Goal: Use online tool/utility: Use online tool/utility

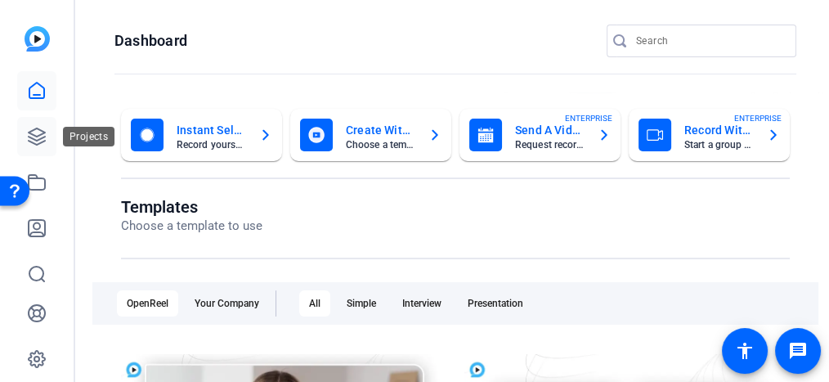
click at [35, 123] on link at bounding box center [36, 136] width 39 height 39
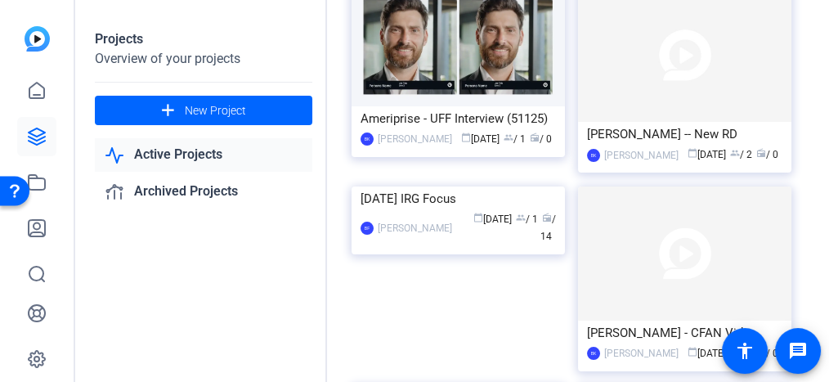
scroll to position [338, 0]
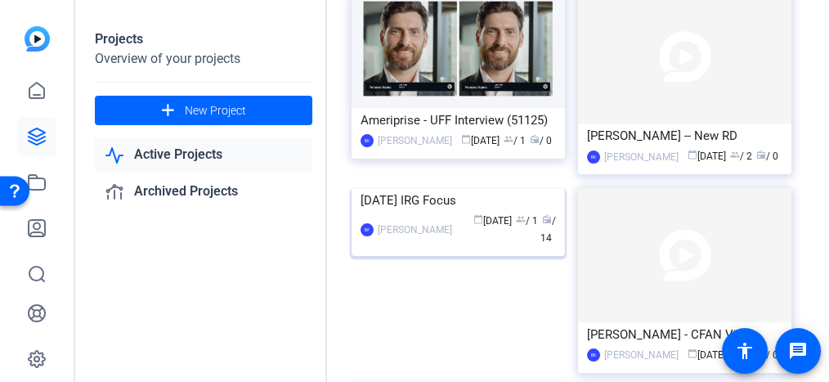
click at [541, 188] on img at bounding box center [457, 188] width 213 height 0
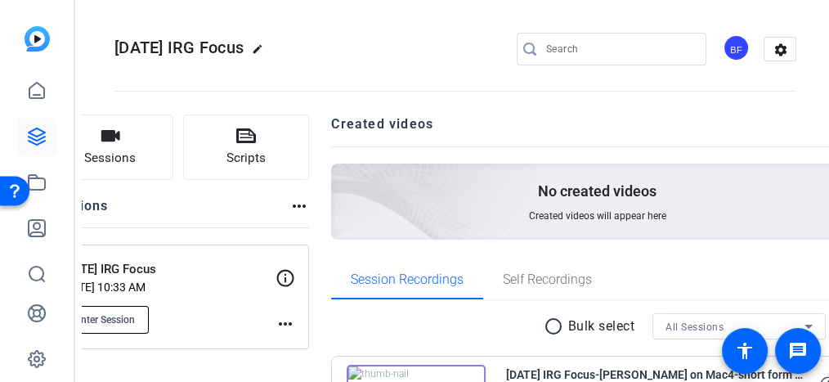
click at [135, 319] on span "Enter Session" at bounding box center [105, 319] width 60 height 13
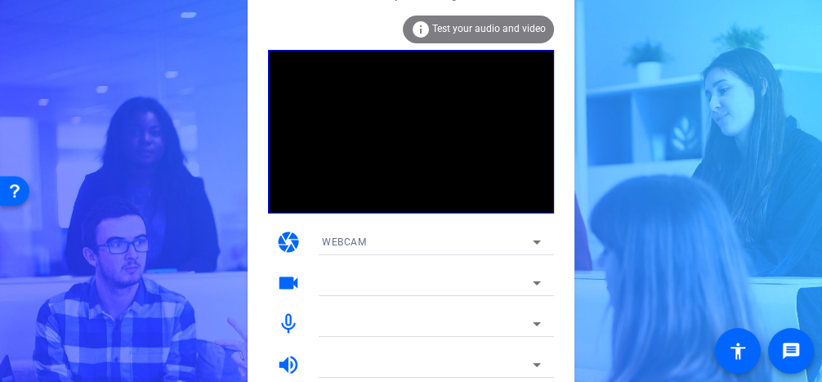
click at [509, 30] on span "Test your audio and video" at bounding box center [489, 28] width 114 height 11
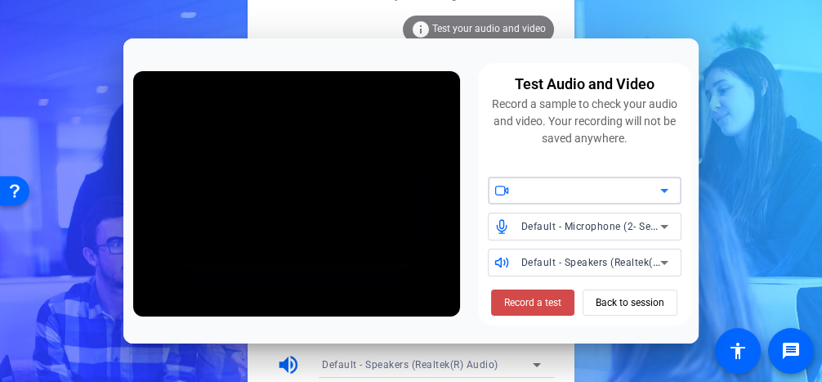
click at [521, 305] on span "Record a test" at bounding box center [532, 302] width 57 height 15
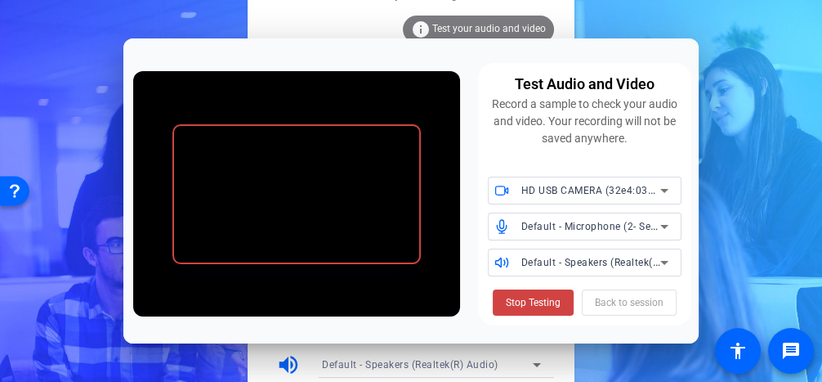
click at [575, 298] on div "Stop Testing Back to session" at bounding box center [585, 302] width 184 height 26
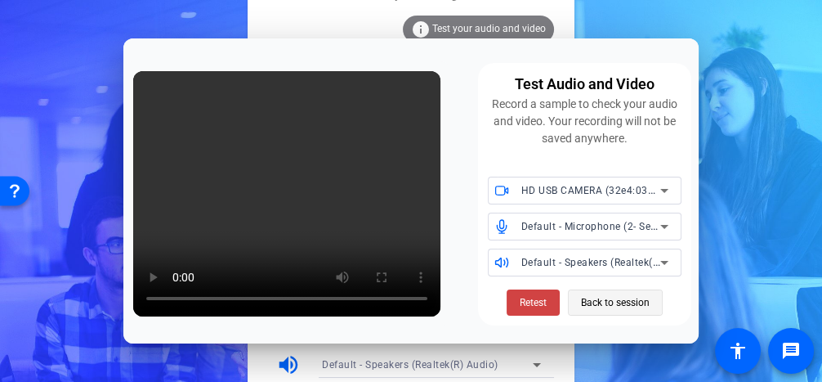
click at [567, 297] on div "Retest Back to session" at bounding box center [585, 302] width 156 height 26
click at [659, 220] on icon at bounding box center [665, 227] width 20 height 20
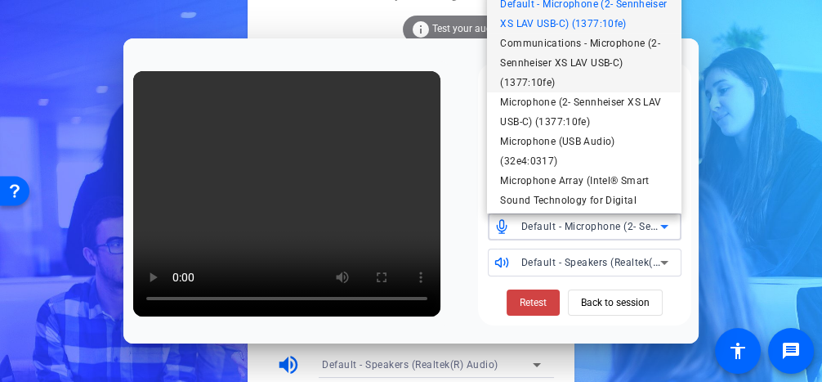
click at [636, 92] on span "Communications - Microphone (2- Sennheiser XS LAV USB-C) (1377:10fe)" at bounding box center [584, 63] width 168 height 59
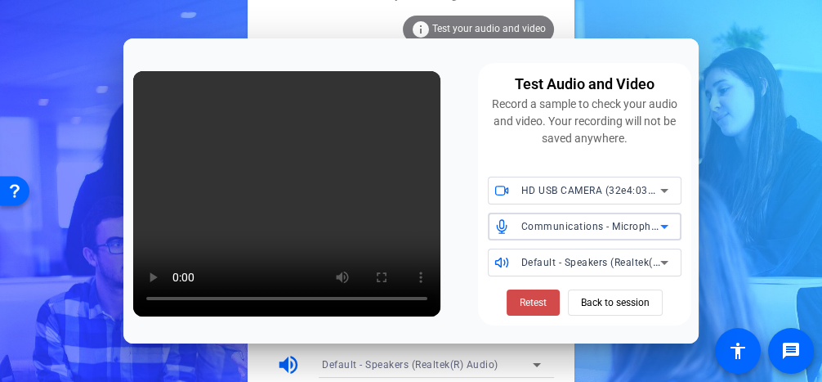
click at [524, 298] on span "Retest" at bounding box center [533, 302] width 27 height 15
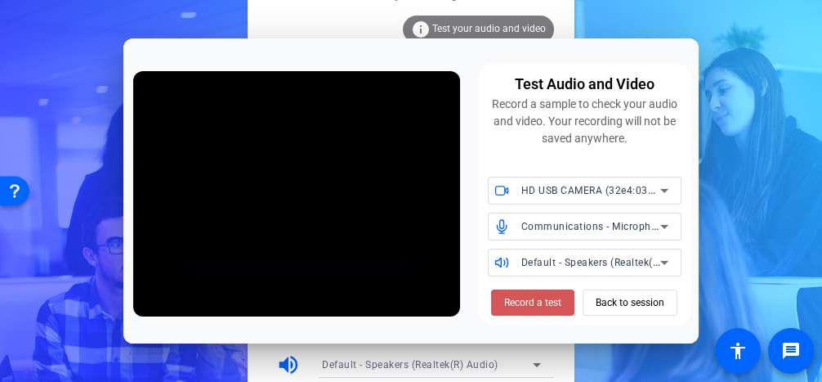
click at [524, 298] on span "Record a test" at bounding box center [532, 302] width 57 height 15
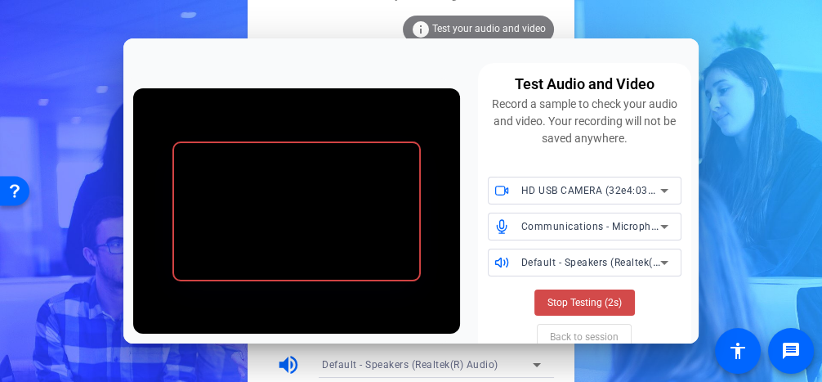
click at [597, 295] on span "Stop Testing (2s)" at bounding box center [585, 302] width 74 height 15
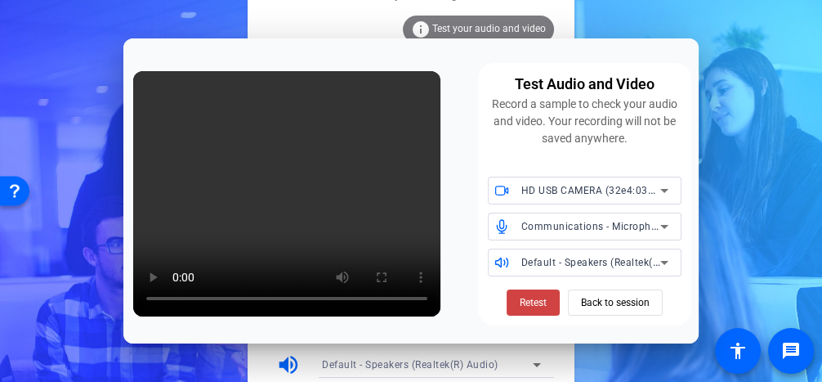
click at [655, 227] on icon at bounding box center [665, 227] width 20 height 20
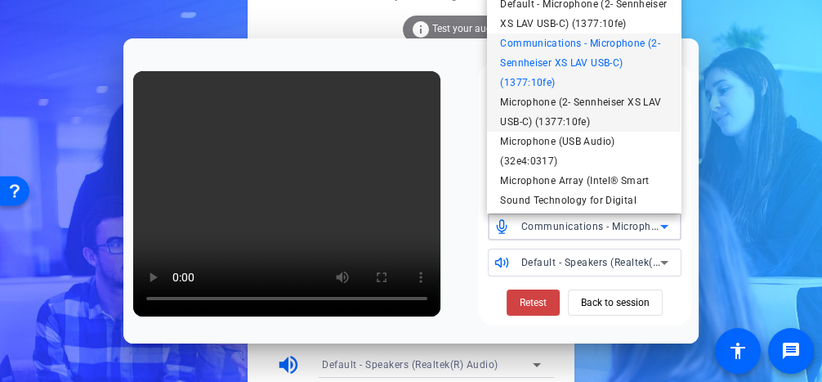
click at [626, 132] on span "Microphone (2- Sennheiser XS LAV USB-C) (1377:10fe)" at bounding box center [584, 111] width 168 height 39
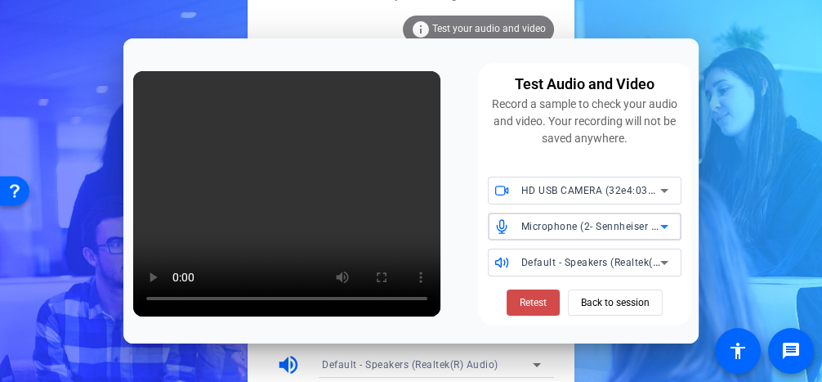
click at [523, 304] on span "Retest" at bounding box center [533, 302] width 27 height 15
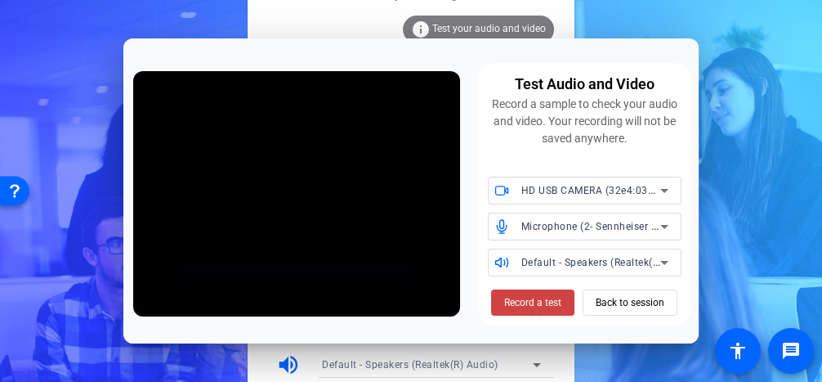
click at [523, 304] on span "Record a test" at bounding box center [532, 302] width 57 height 15
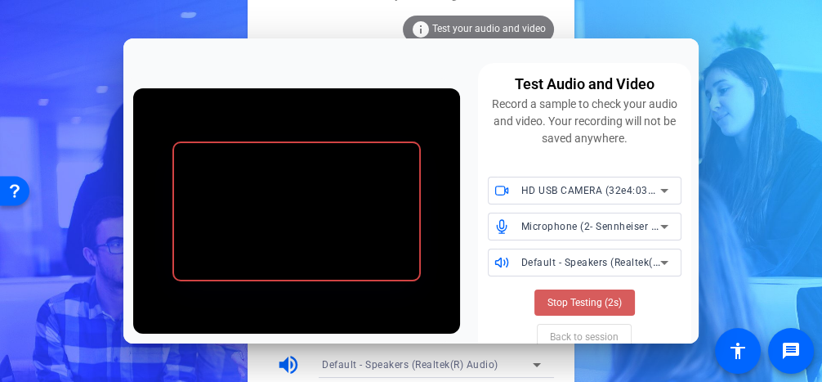
click at [564, 300] on span "Stop Testing (2s)" at bounding box center [585, 302] width 74 height 15
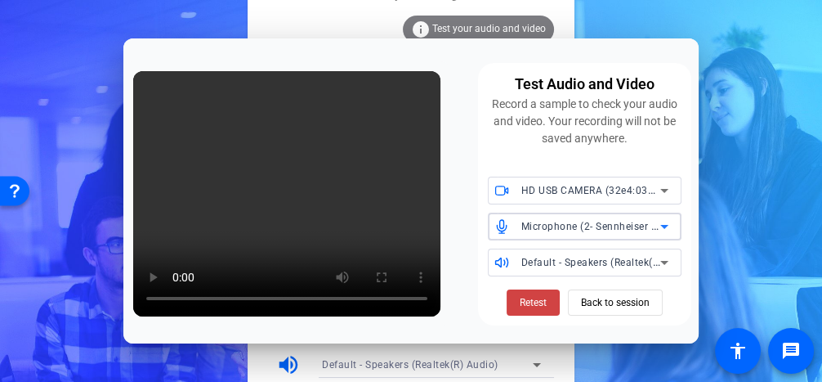
click at [628, 224] on span "Microphone (2- Sennheiser XS LAV USB-C) (1377:10fe)" at bounding box center [650, 225] width 259 height 13
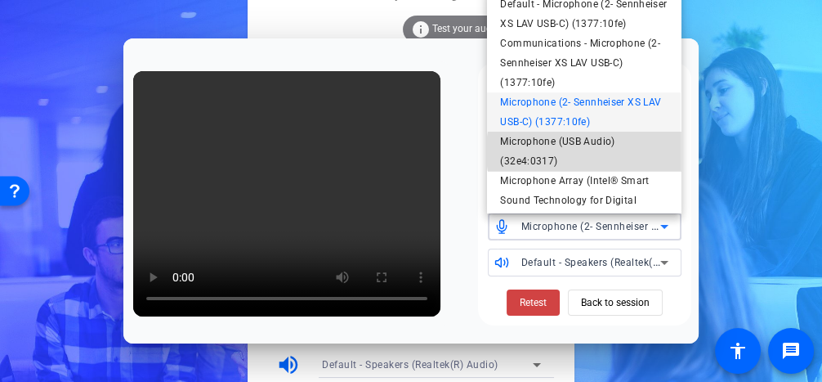
click at [625, 171] on span "Microphone (USB Audio) (32e4:0317)" at bounding box center [584, 151] width 168 height 39
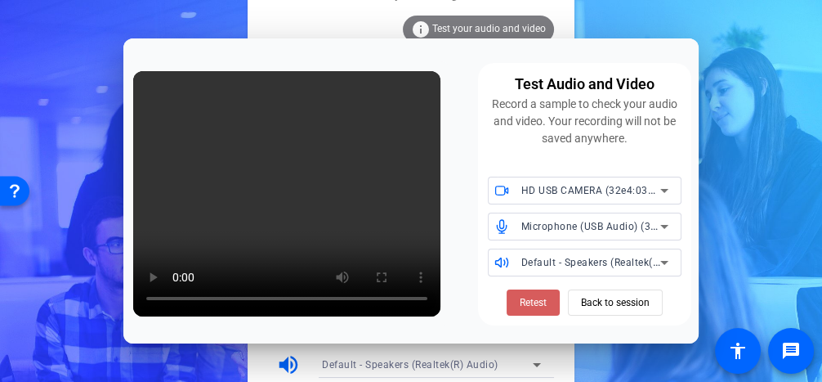
click at [530, 297] on span "Retest" at bounding box center [533, 302] width 27 height 15
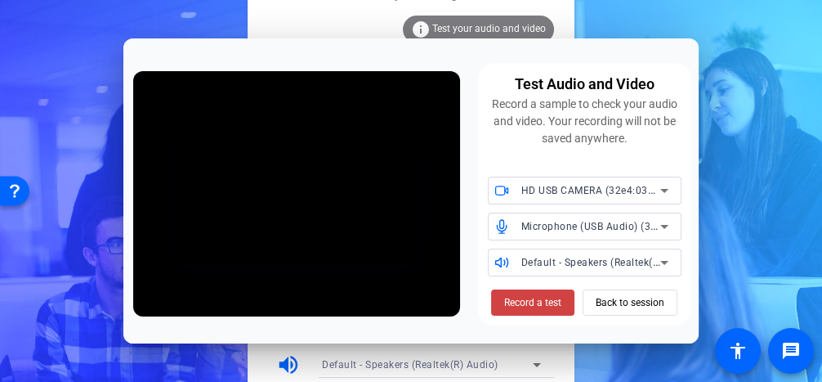
click at [530, 297] on span "Record a test" at bounding box center [532, 302] width 57 height 15
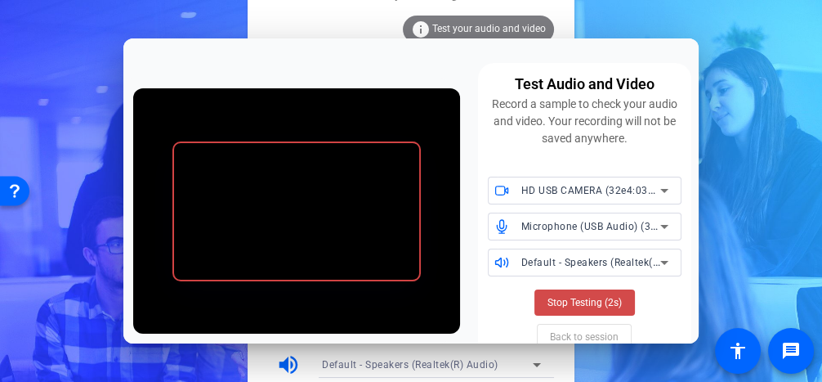
click at [552, 309] on span at bounding box center [584, 302] width 101 height 39
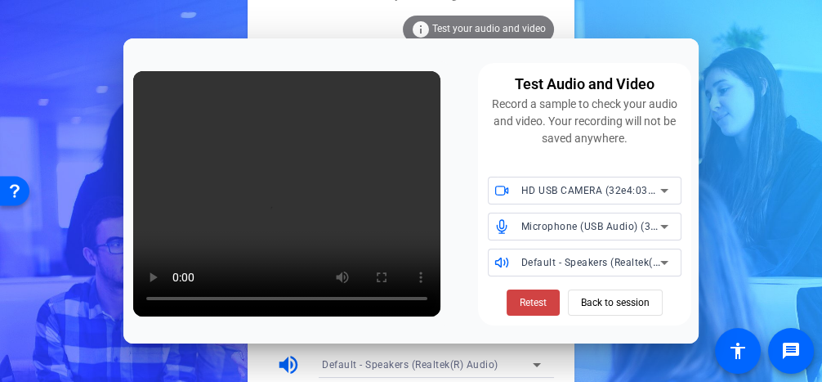
click at [661, 228] on icon at bounding box center [665, 227] width 20 height 20
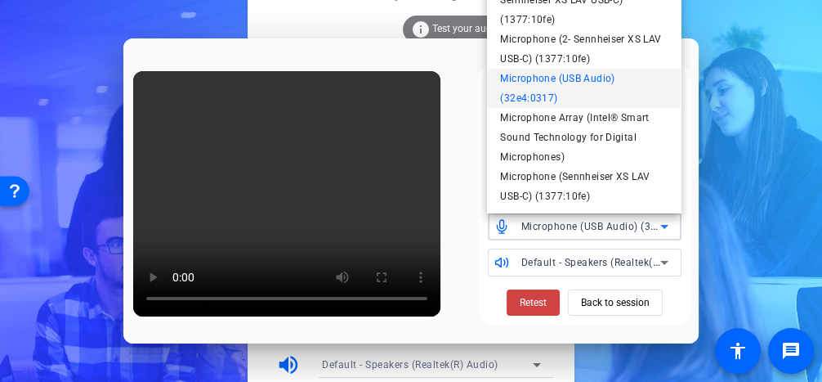
scroll to position [82, 0]
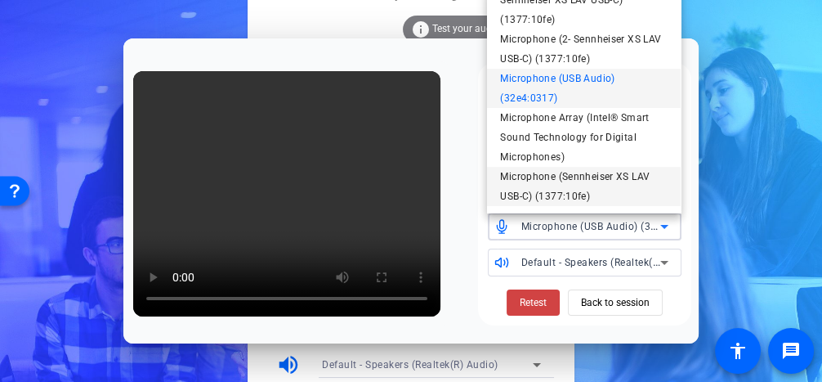
click at [602, 183] on span "Microphone (Sennheiser XS LAV USB-C) (1377:10fe)" at bounding box center [584, 186] width 168 height 39
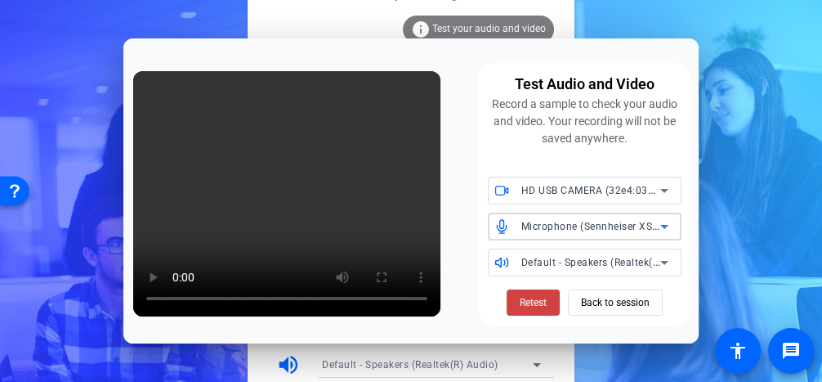
click at [663, 223] on icon at bounding box center [665, 227] width 20 height 20
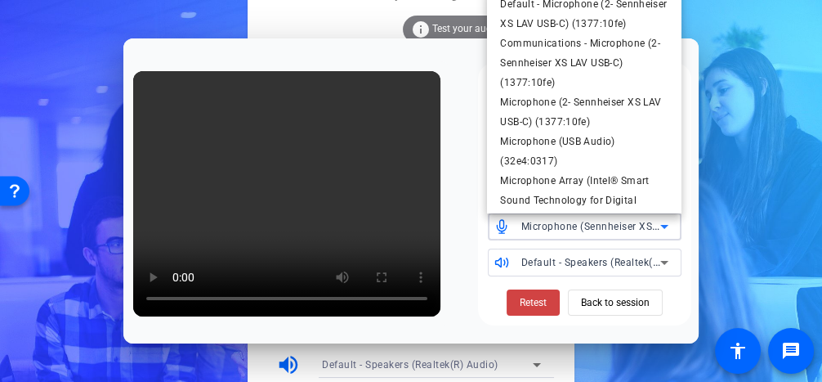
scroll to position [75, 0]
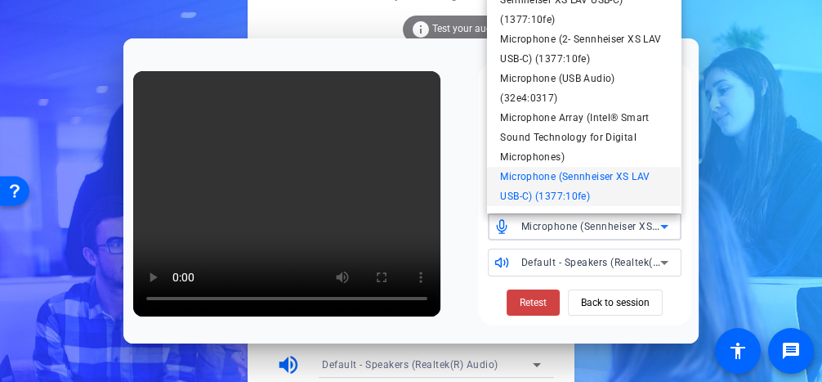
click at [531, 298] on div at bounding box center [411, 191] width 822 height 382
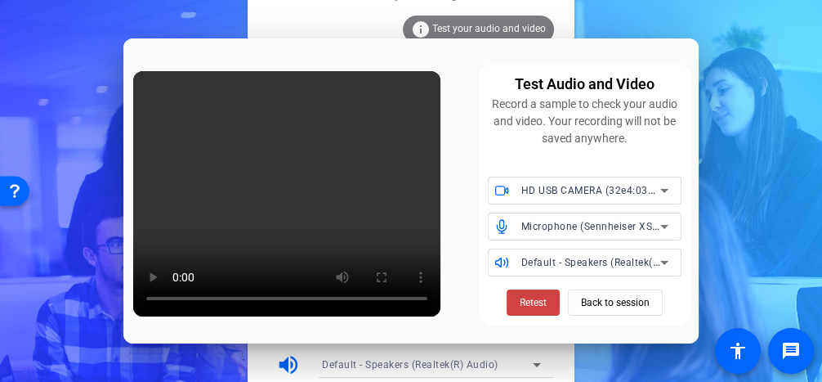
click at [531, 298] on span "Retest" at bounding box center [533, 302] width 27 height 15
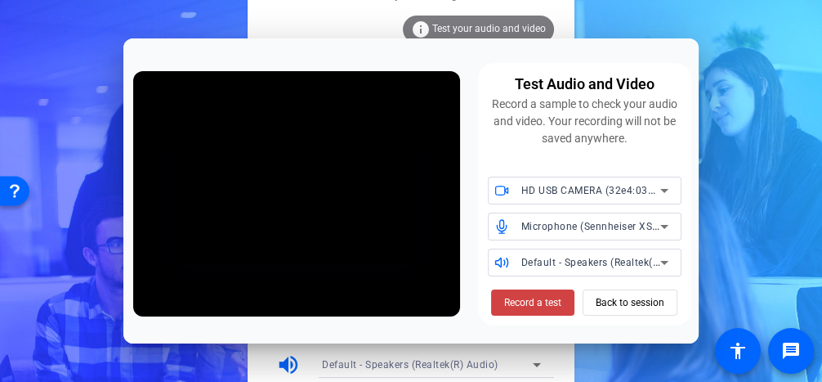
click at [531, 298] on span "Record a test" at bounding box center [532, 302] width 57 height 15
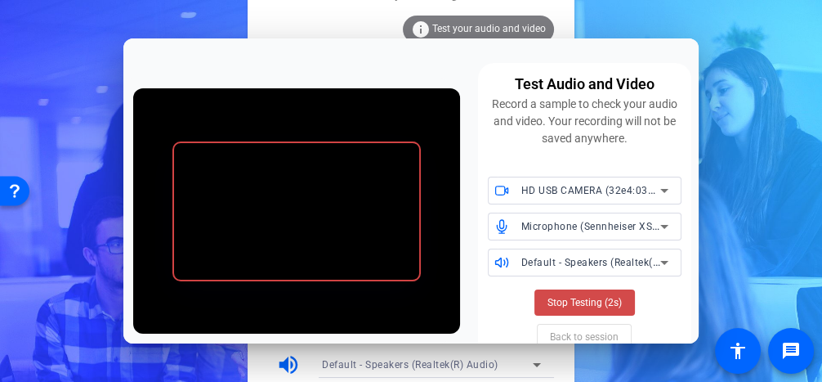
click at [549, 308] on span "Stop Testing (2s)" at bounding box center [585, 302] width 74 height 15
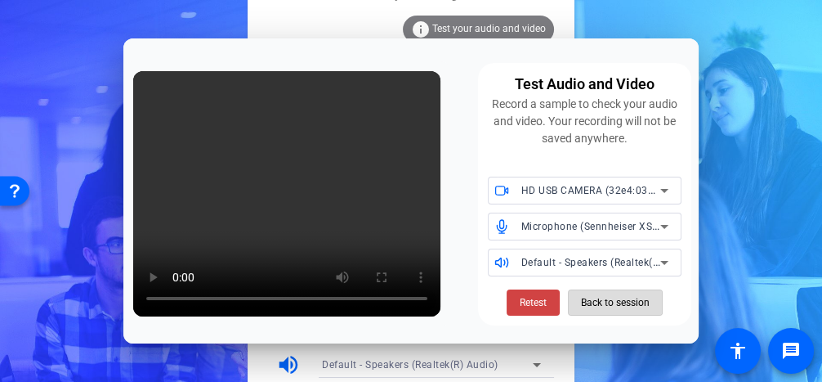
click at [607, 302] on span "Back to session" at bounding box center [615, 302] width 69 height 31
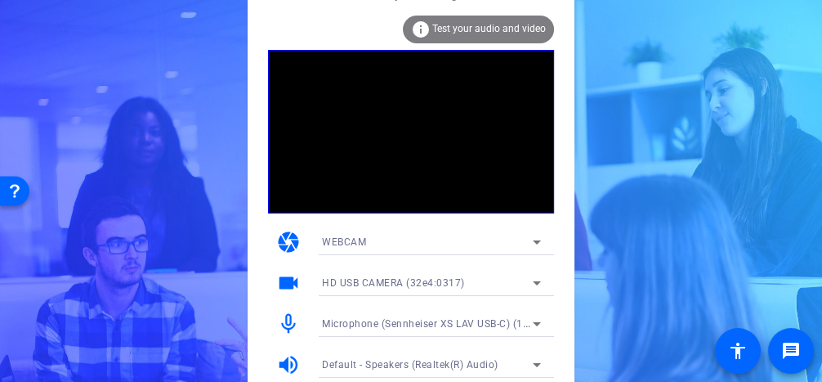
click at [516, 27] on span "Test your audio and video" at bounding box center [489, 28] width 114 height 11
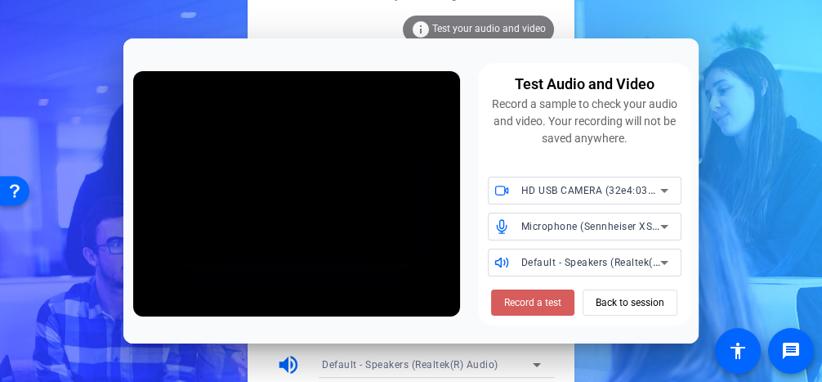
click at [520, 309] on span "Record a test" at bounding box center [532, 302] width 57 height 15
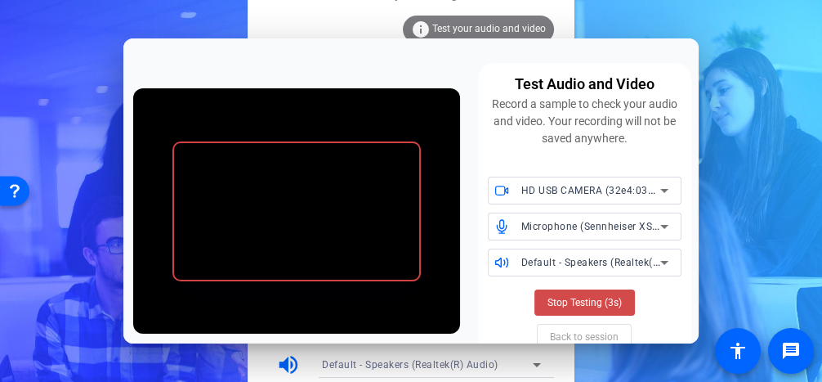
click at [550, 297] on span "Stop Testing (3s)" at bounding box center [585, 302] width 74 height 15
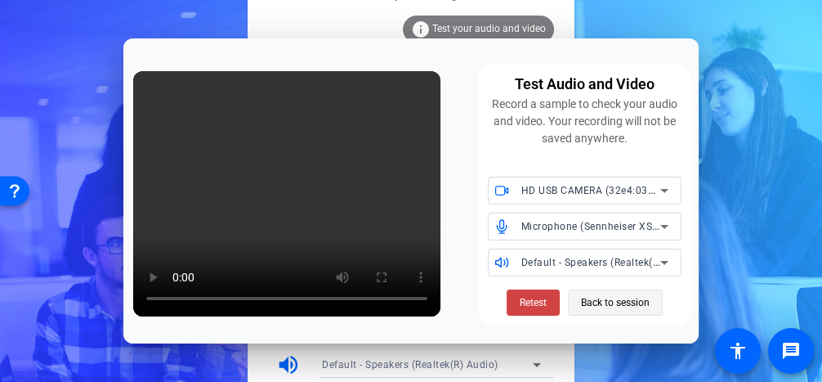
click at [625, 307] on span "Back to session" at bounding box center [615, 302] width 69 height 31
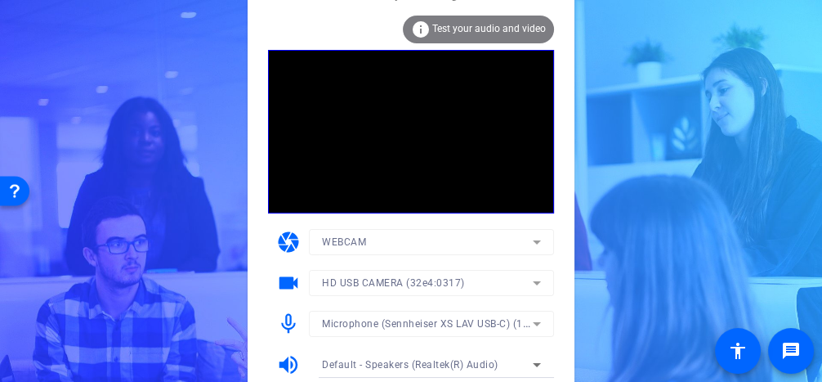
click at [528, 29] on span "Test your audio and video" at bounding box center [489, 28] width 114 height 11
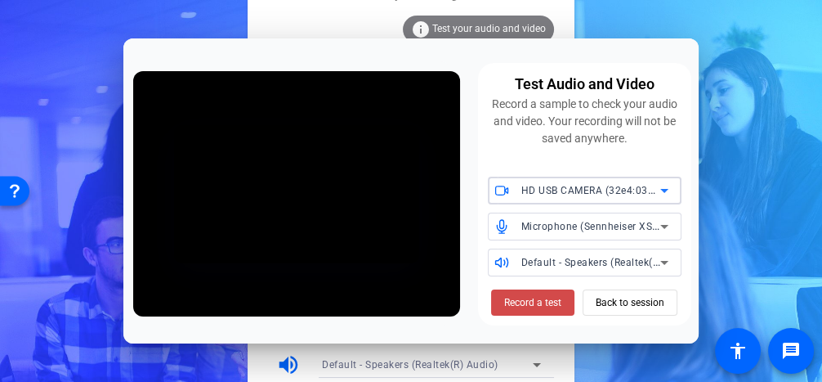
click at [513, 298] on span "Record a test" at bounding box center [532, 302] width 57 height 15
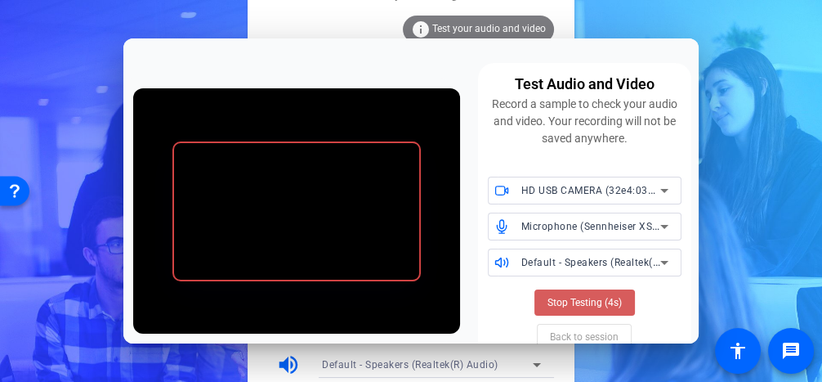
click at [552, 306] on span "Stop Testing (4s)" at bounding box center [585, 302] width 74 height 15
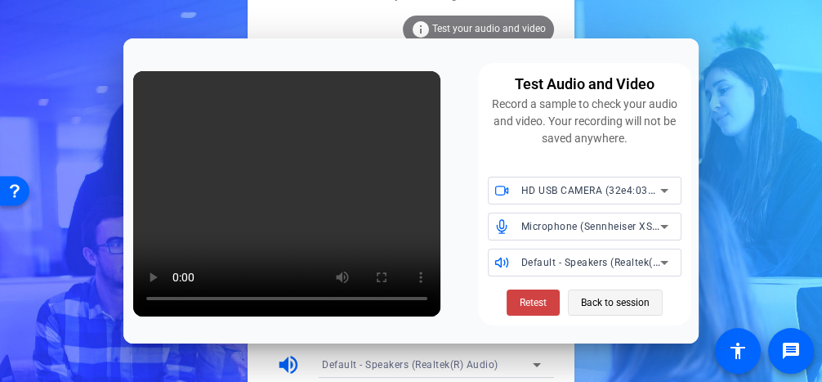
click at [600, 295] on span "Back to session" at bounding box center [615, 302] width 69 height 31
